Goal: Task Accomplishment & Management: Manage account settings

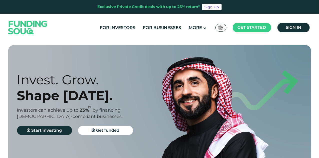
click at [285, 24] on link "Sign in" at bounding box center [294, 28] width 32 height 10
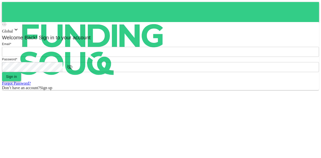
type input "mohanad.y.yasin@hotmail.com"
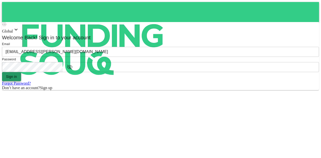
click at [21, 81] on button "Sign in" at bounding box center [11, 76] width 19 height 9
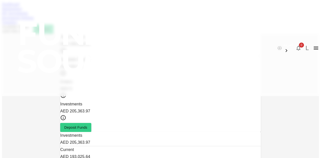
scroll to position [49, 0]
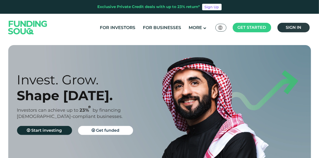
click at [288, 31] on link "Sign in" at bounding box center [294, 28] width 32 height 10
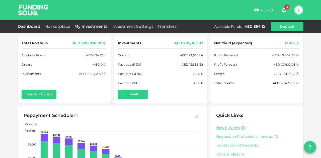
click at [100, 24] on link "My Investments" at bounding box center [90, 26] width 37 height 5
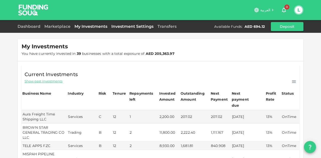
click at [117, 25] on link "Investment Settings" at bounding box center [132, 26] width 46 height 5
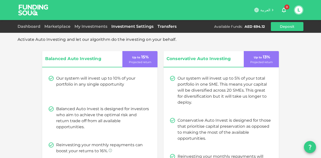
click at [168, 29] on link "Transfers" at bounding box center [166, 26] width 23 height 5
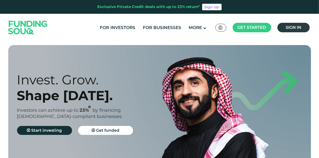
click at [294, 31] on link "Sign in" at bounding box center [294, 28] width 32 height 10
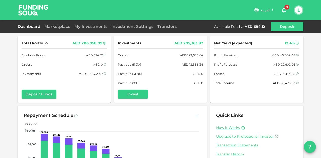
click at [107, 29] on div "My Investments" at bounding box center [90, 27] width 37 height 6
click at [103, 26] on link "My Investments" at bounding box center [90, 26] width 37 height 5
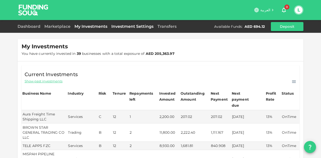
click at [128, 26] on link "Investment Settings" at bounding box center [132, 26] width 46 height 5
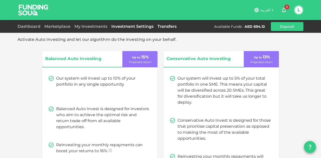
click at [168, 26] on link "Transfers" at bounding box center [166, 26] width 23 height 5
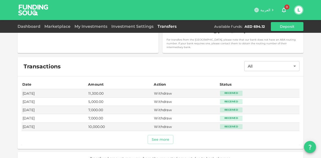
scroll to position [148, 0]
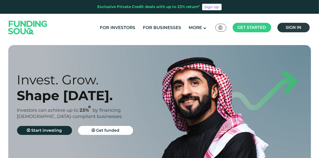
click at [290, 31] on link "Sign in" at bounding box center [294, 28] width 32 height 10
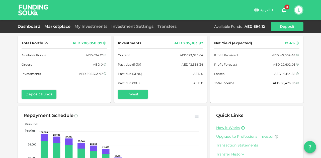
click at [71, 26] on link "Marketplace" at bounding box center [57, 26] width 30 height 5
